Goal: Find specific page/section: Find specific page/section

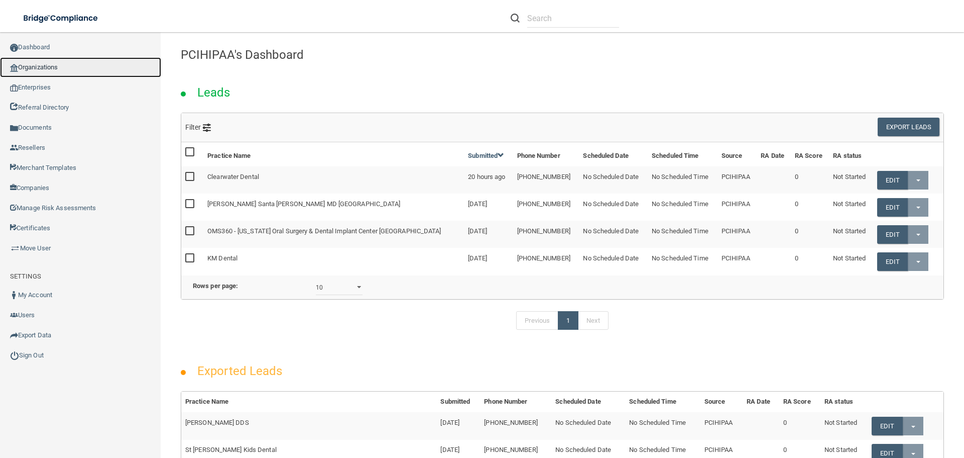
click at [75, 70] on link "Organizations" at bounding box center [80, 67] width 161 height 20
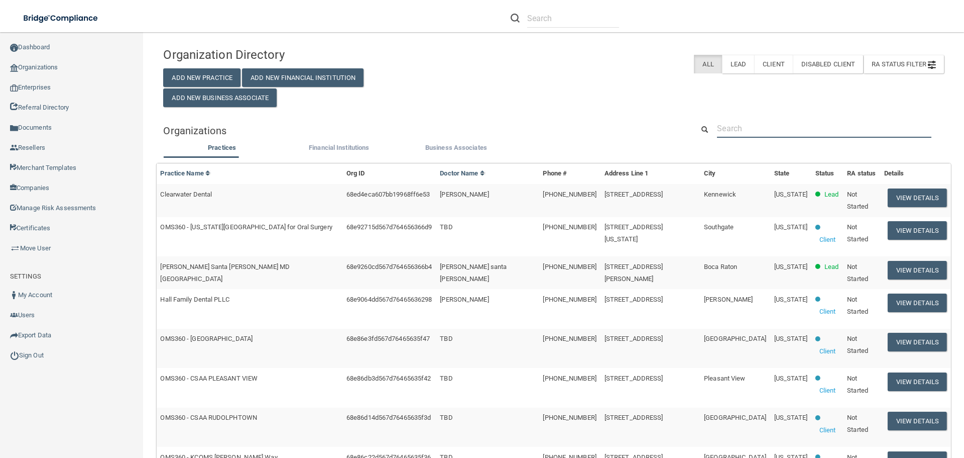
click at [743, 135] on input "text" at bounding box center [824, 128] width 214 height 19
paste input "Doche Family Dental"
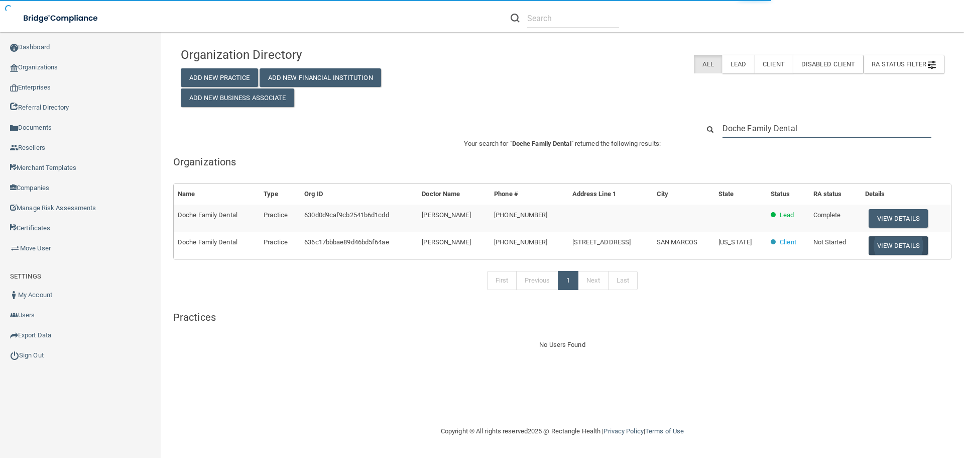
type input "Doche Family Dental"
click at [890, 244] on button "View Details" at bounding box center [898, 245] width 59 height 19
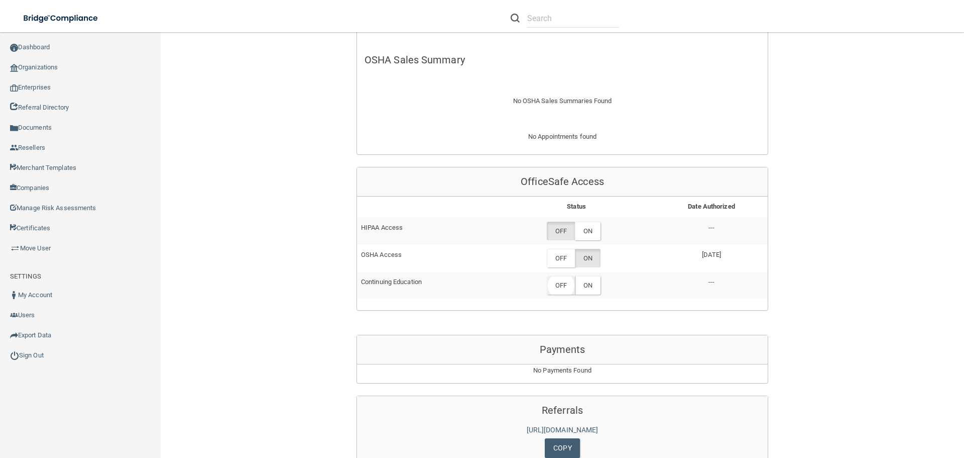
scroll to position [352, 0]
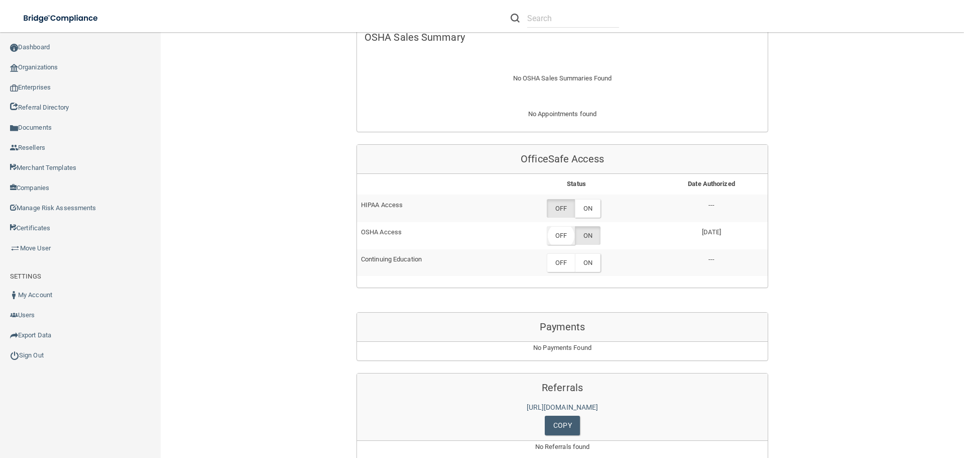
click at [558, 236] on label "OFF" at bounding box center [561, 235] width 28 height 19
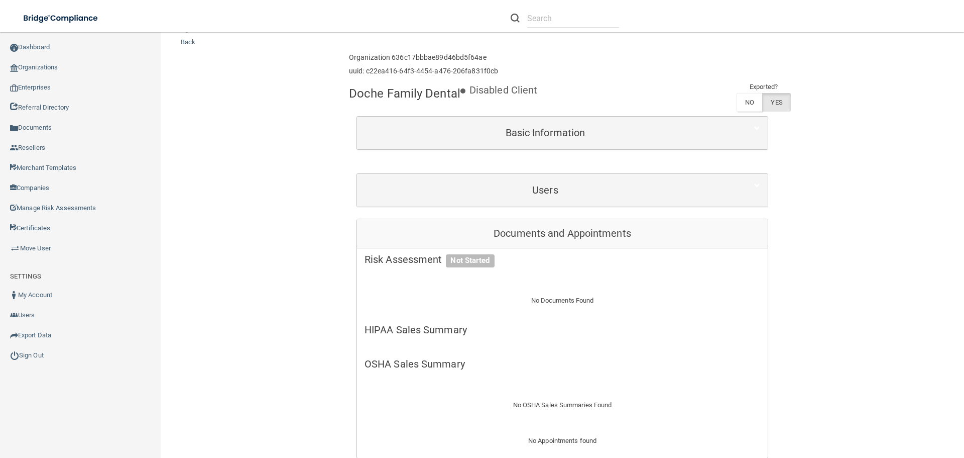
scroll to position [0, 0]
